Goal: Navigation & Orientation: Find specific page/section

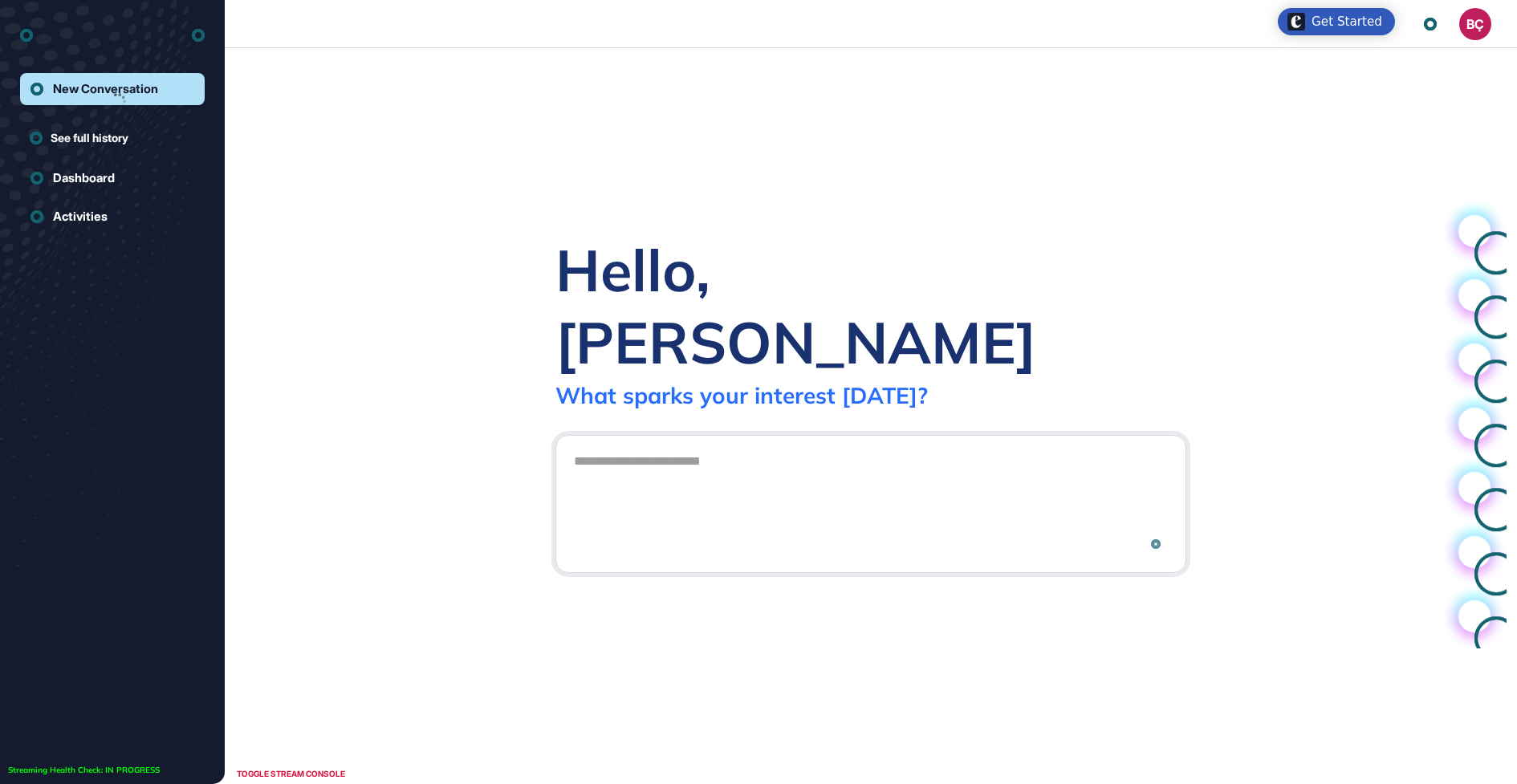
scroll to position [1, 1]
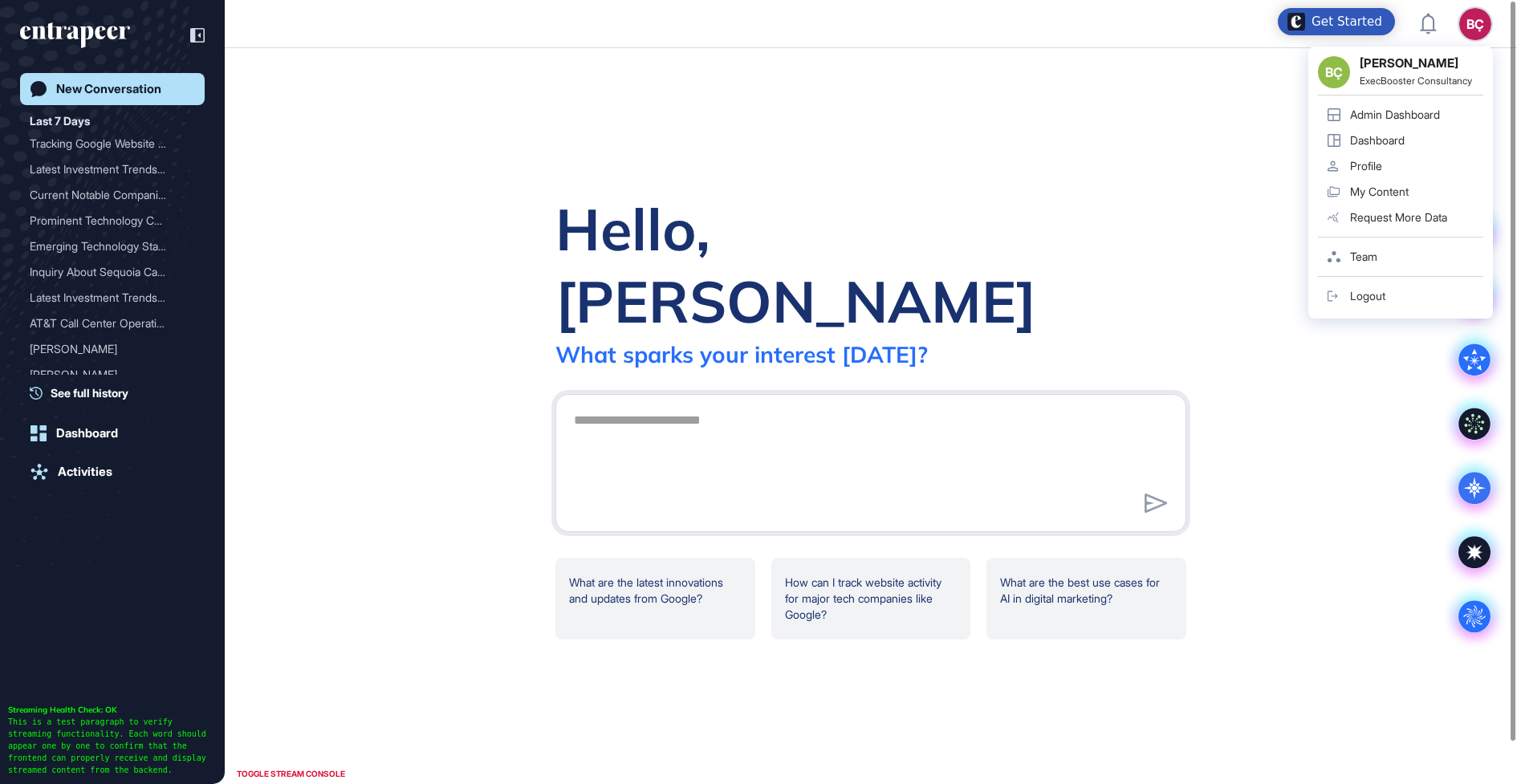
click at [1473, 30] on div "BÇ" at bounding box center [1474, 23] width 32 height 32
click at [1427, 111] on div "Admin Dashboard" at bounding box center [1395, 115] width 90 height 13
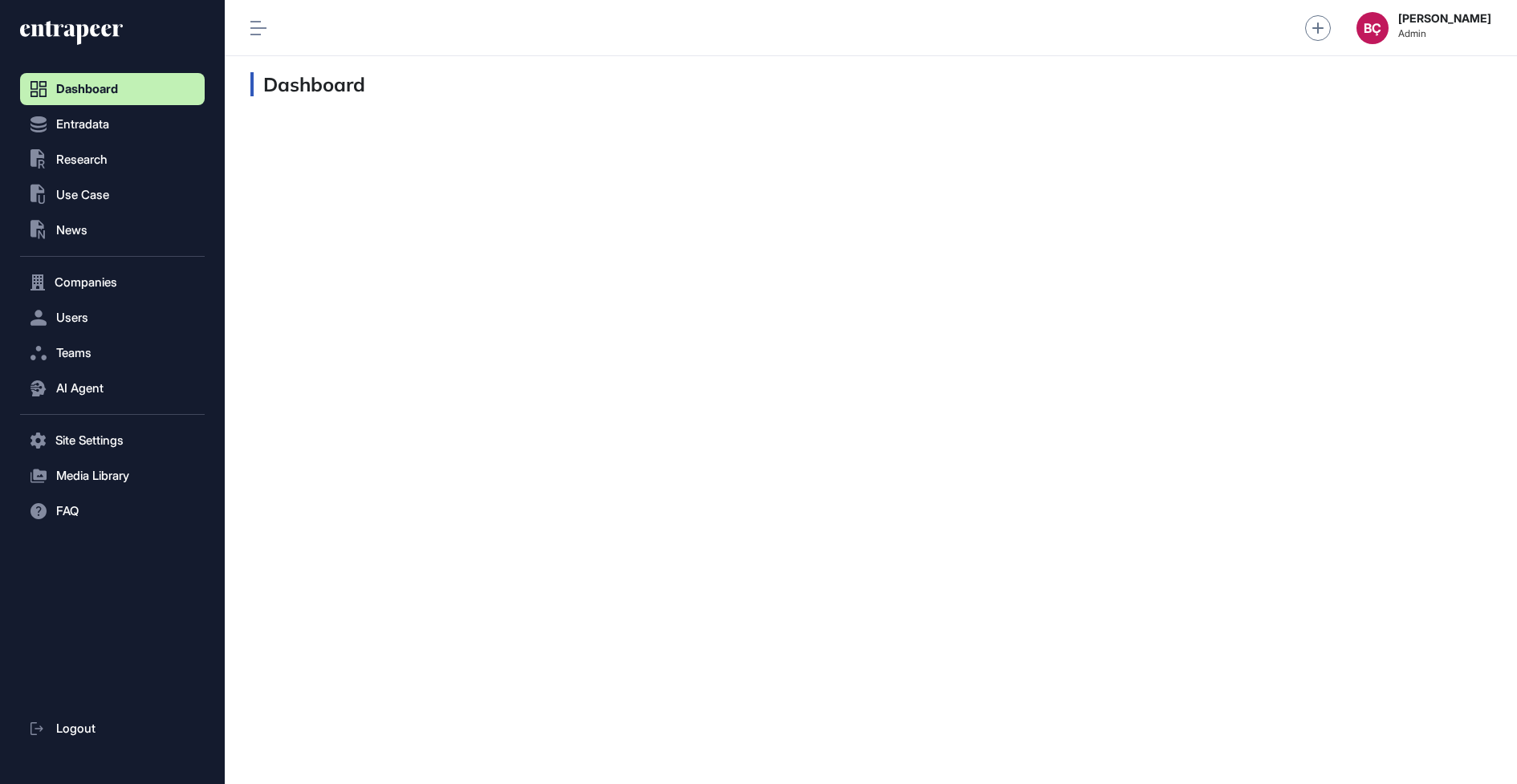
scroll to position [1, 1]
click at [102, 157] on span "Research" at bounding box center [82, 160] width 51 height 13
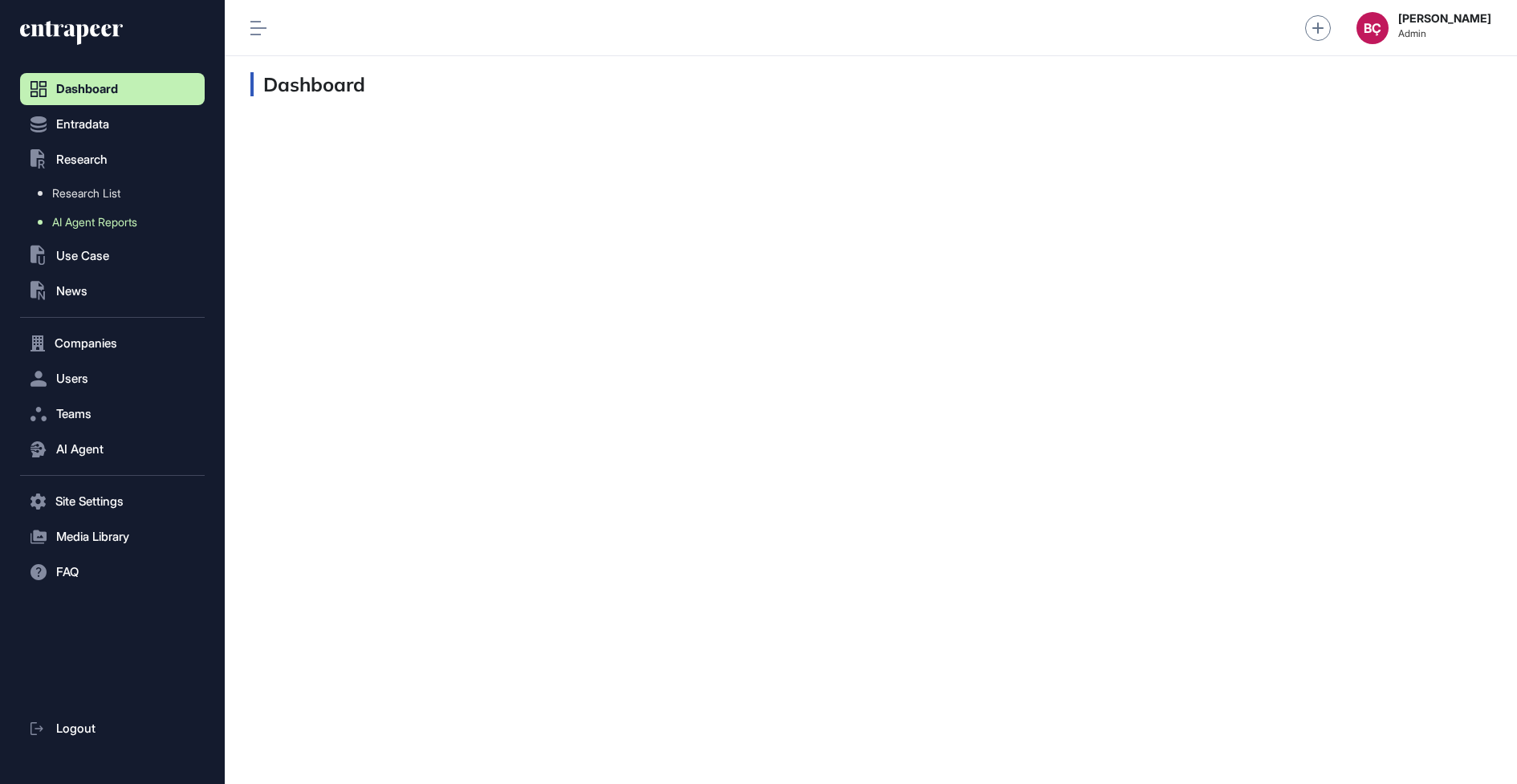
click at [96, 224] on span "AI Agent Reports" at bounding box center [95, 222] width 85 height 13
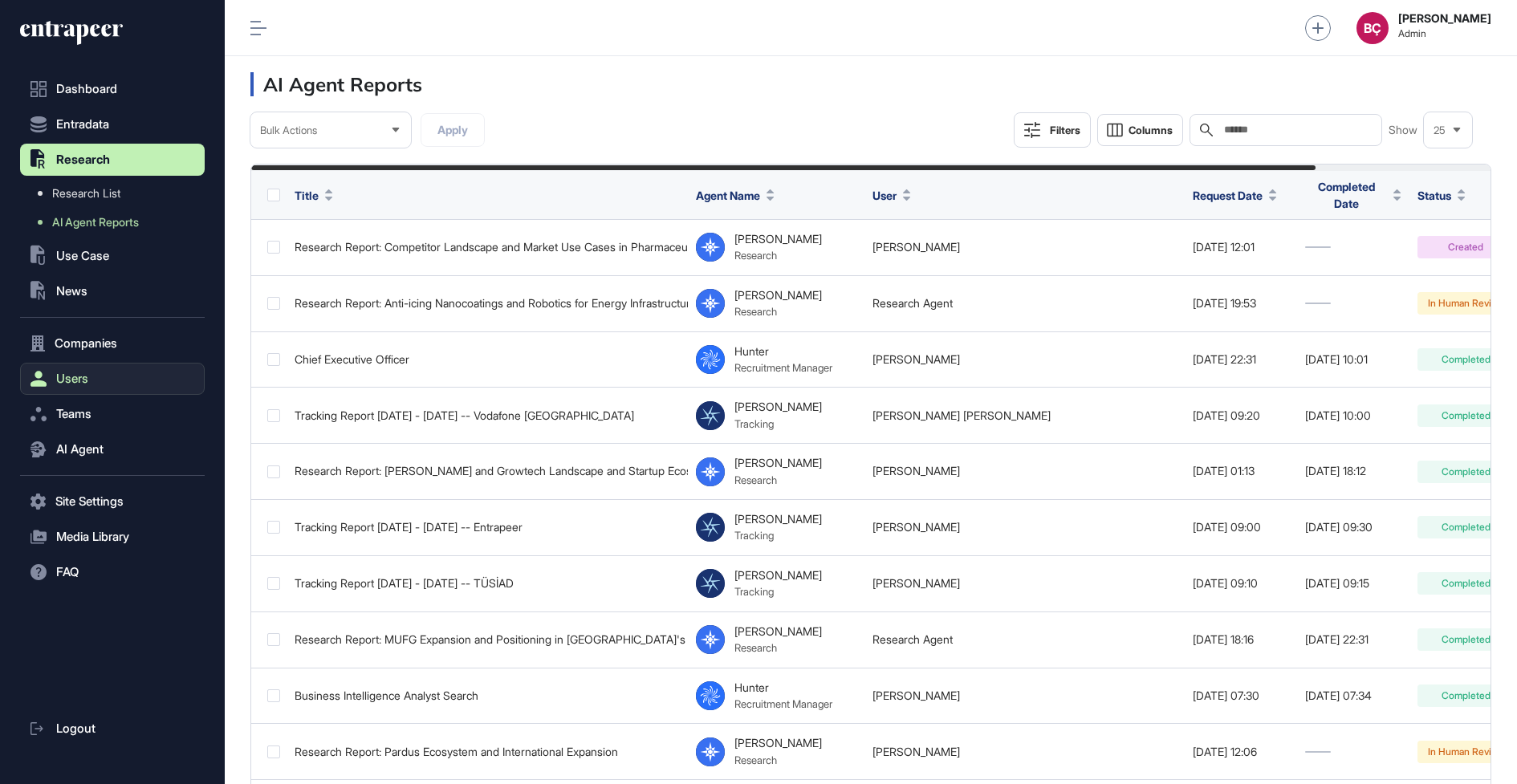
click at [85, 379] on span "Users" at bounding box center [72, 379] width 32 height 13
click at [89, 403] on nav "Dashboard Entradata .st0{fill:currentColor} Research Research List AI Agent Rep…" at bounding box center [112, 429] width 185 height 712
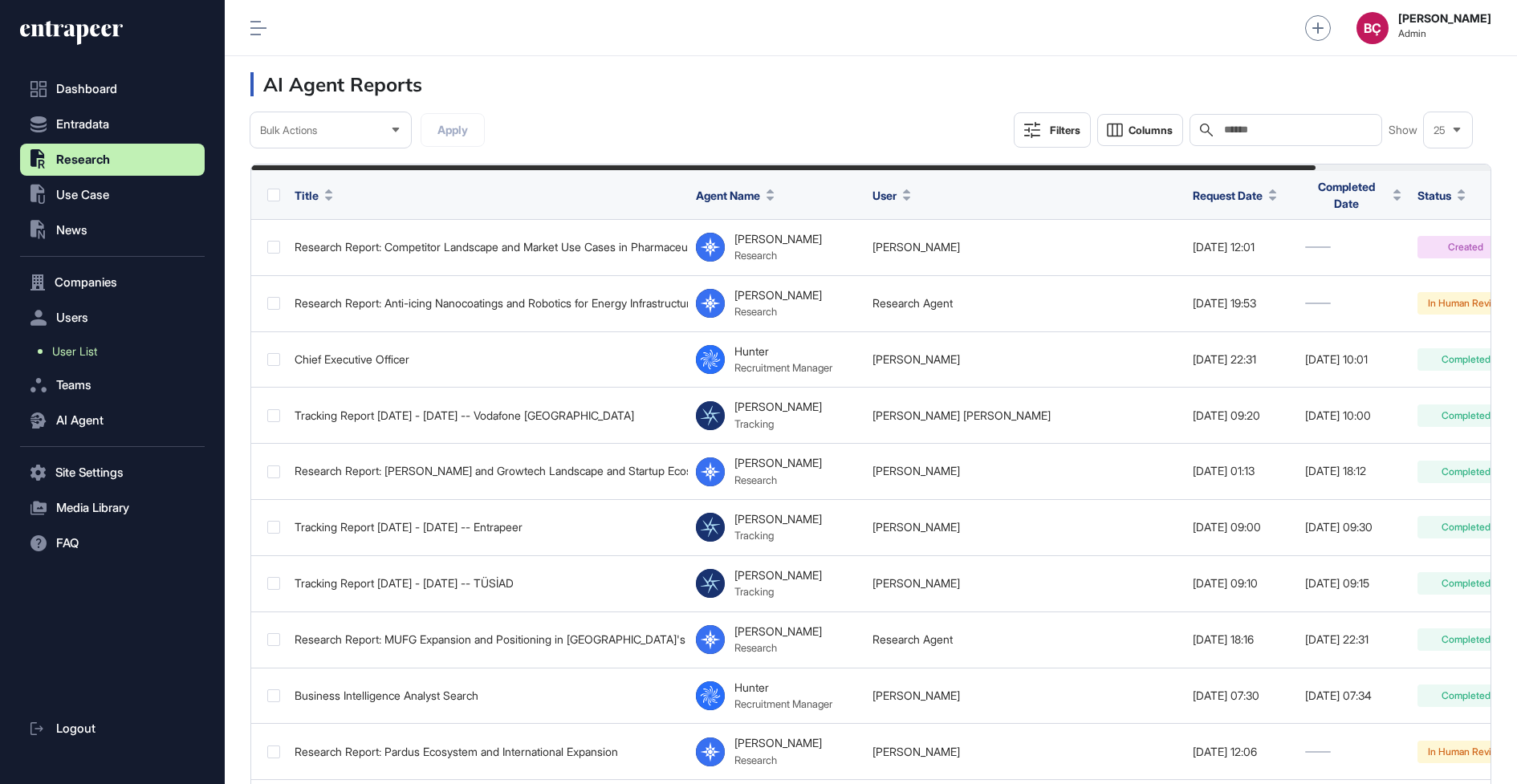
click at [98, 359] on link "User List" at bounding box center [115, 351] width 176 height 29
